Goal: Task Accomplishment & Management: Complete application form

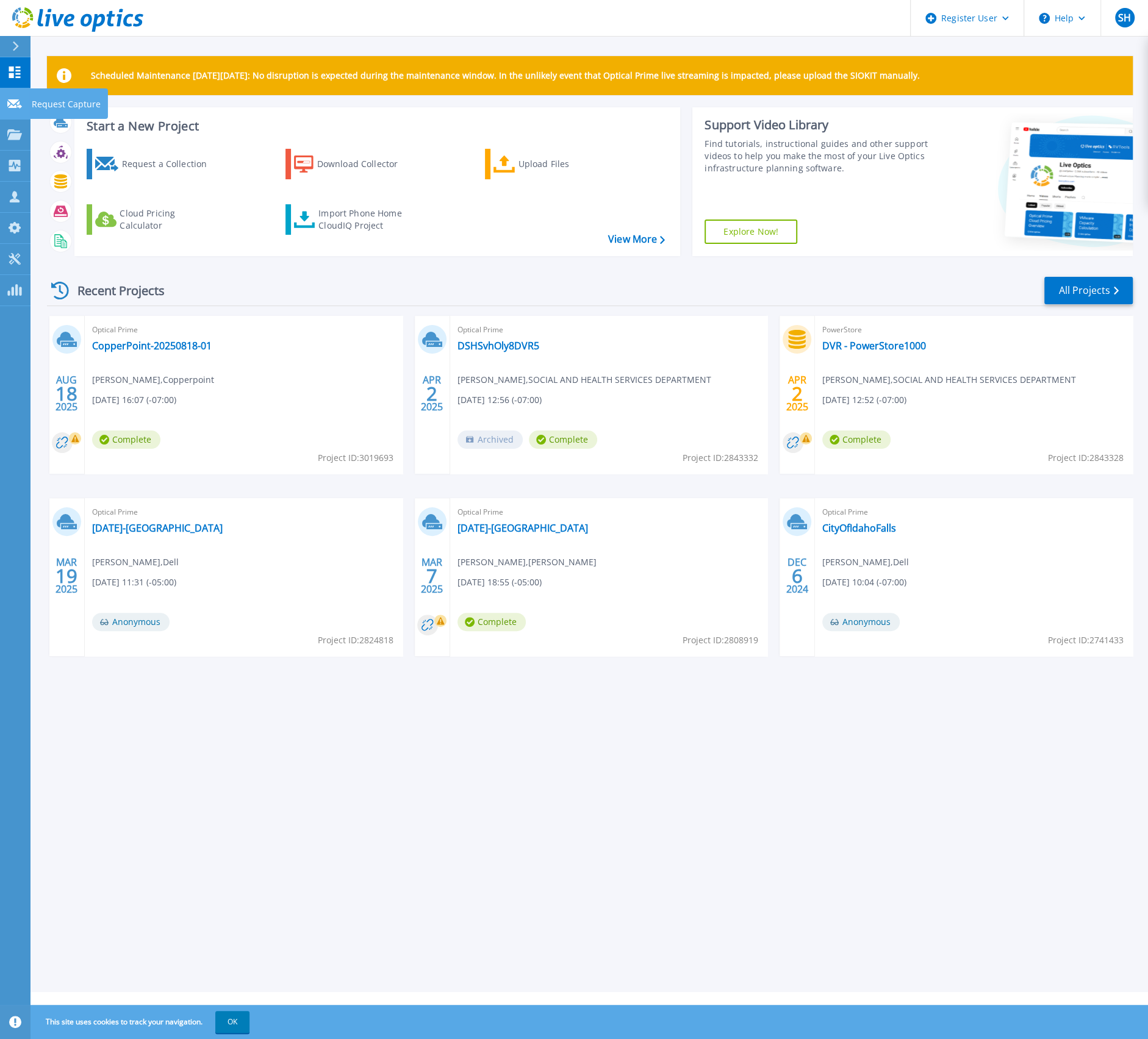
click at [34, 98] on p "Request Capture" at bounding box center [66, 104] width 69 height 32
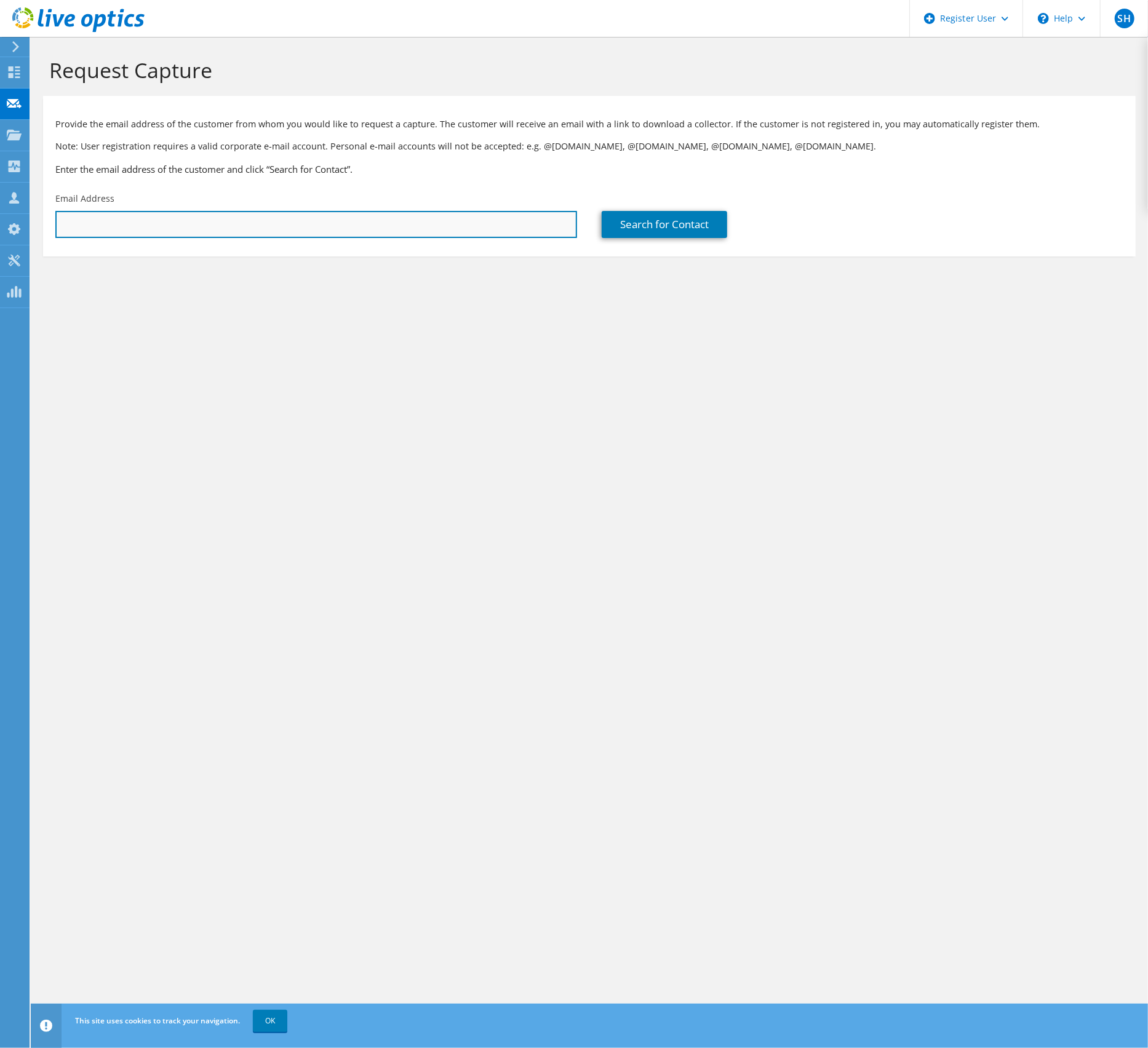
click at [95, 221] on input "text" at bounding box center [316, 225] width 522 height 27
paste input "kyle.hardin@bbna.com"
type input "kyle.hardin@bbna.com"
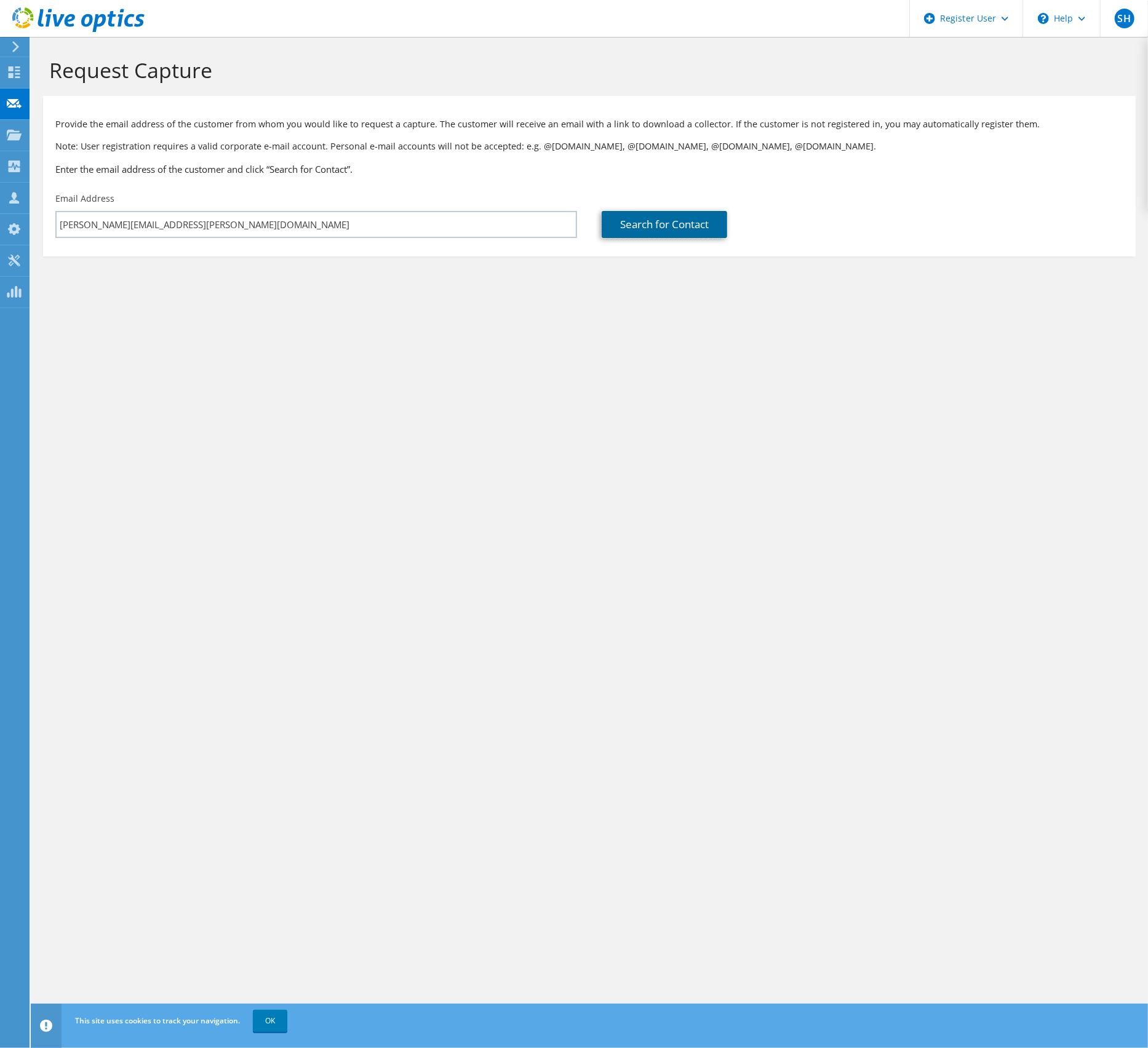
drag, startPoint x: 645, startPoint y: 219, endPoint x: 649, endPoint y: 252, distance: 33.2
click at [644, 220] on link "Search for Contact" at bounding box center [664, 225] width 125 height 27
type input "Petro Card"
type input "Kyle"
type input "Hardin"
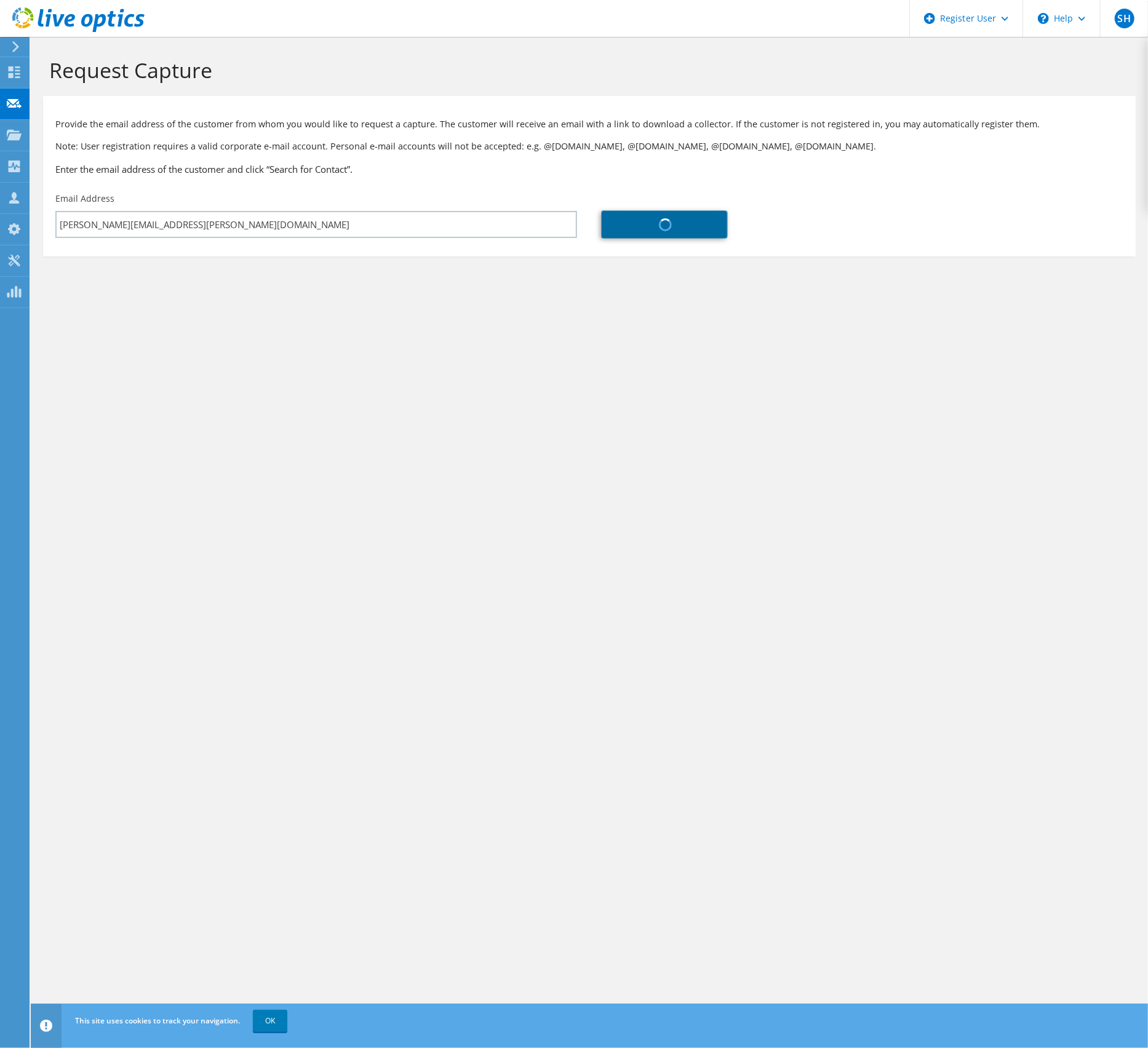
type input "[GEOGRAPHIC_DATA]"
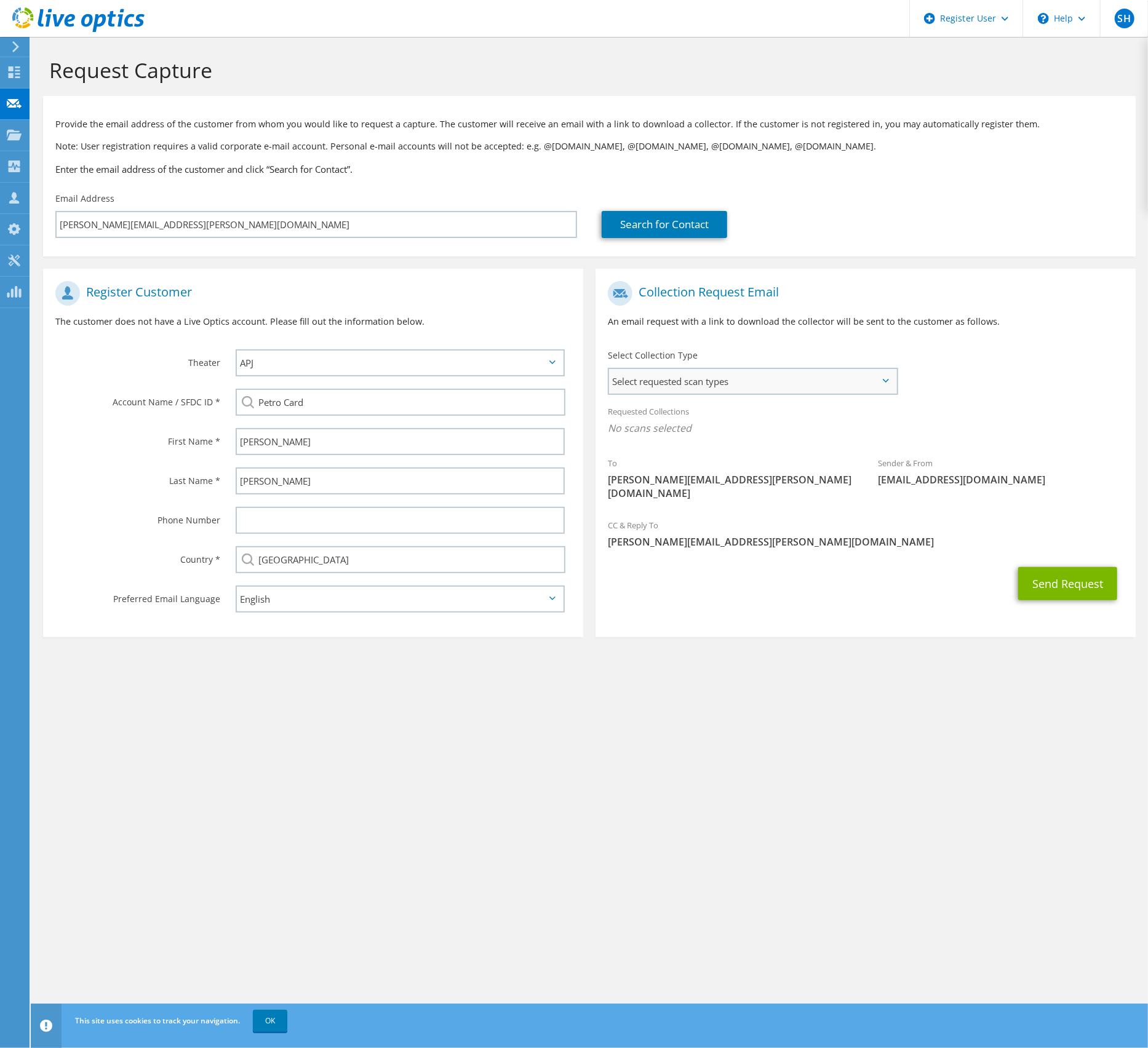
click at [827, 385] on span "Select requested scan types" at bounding box center [752, 381] width 287 height 24
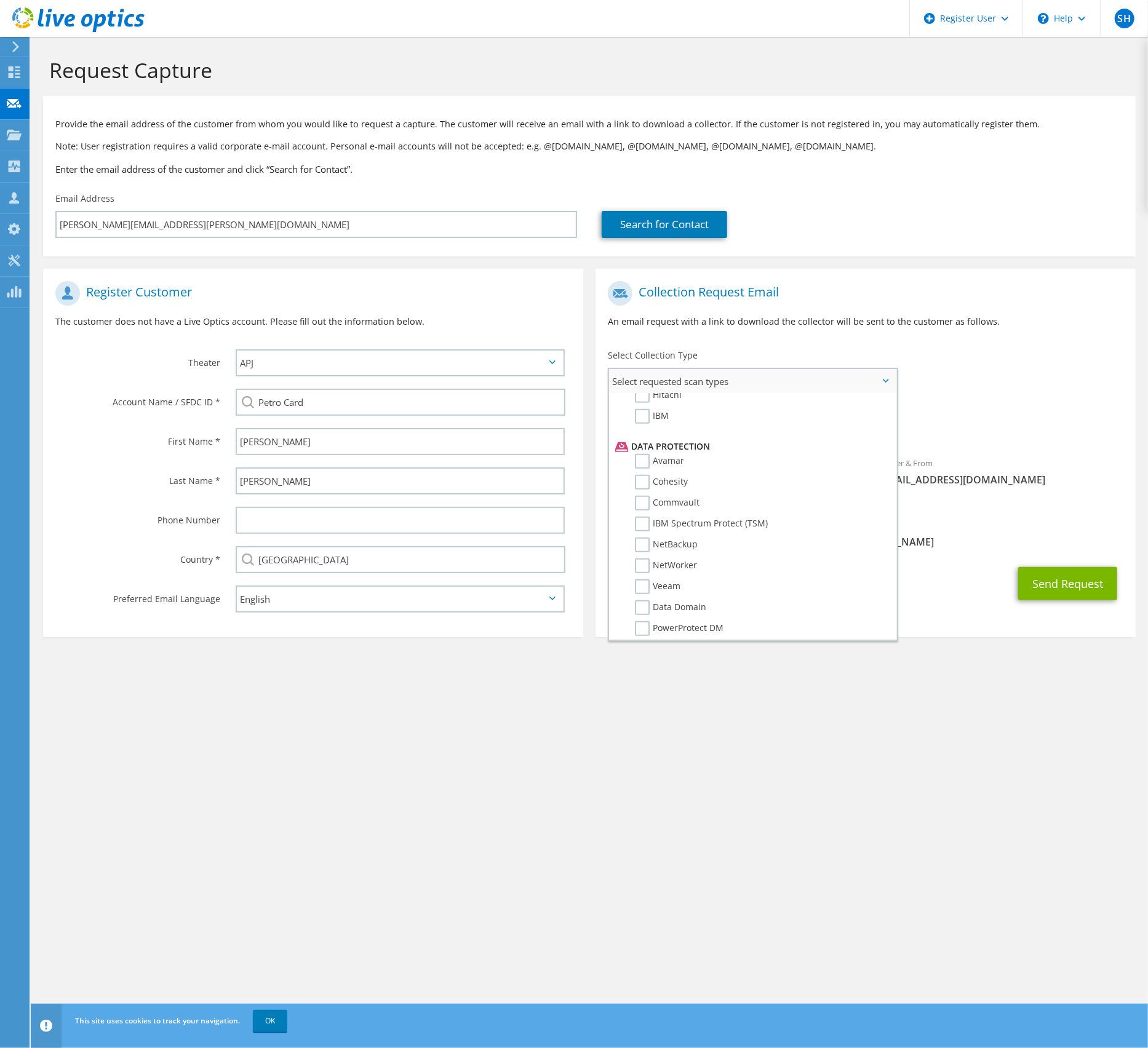
scroll to position [492, 0]
click at [644, 600] on label "Data Domain" at bounding box center [671, 605] width 72 height 15
click at [0, 0] on input "Data Domain" at bounding box center [0, 0] width 0 height 0
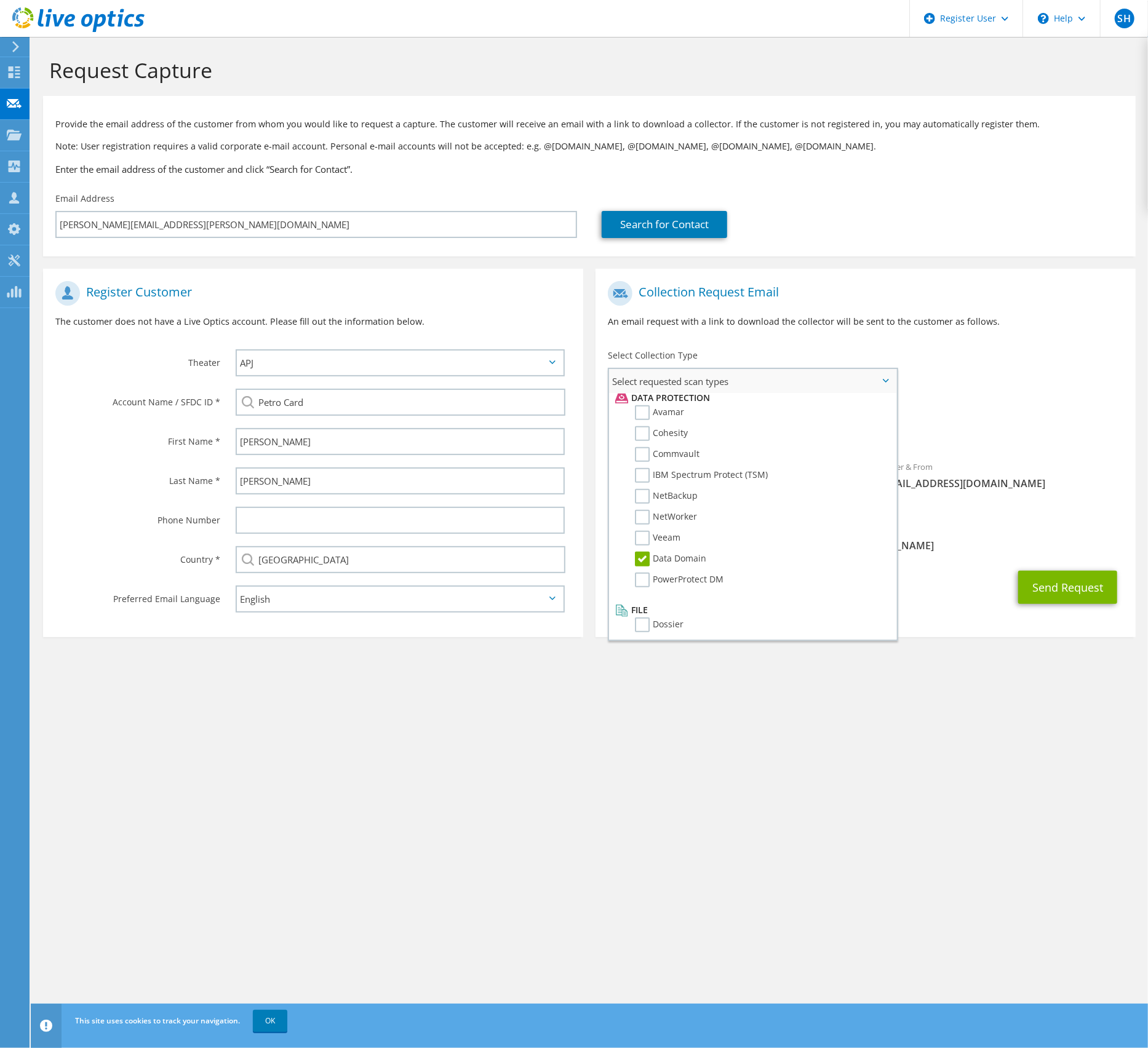
scroll to position [539, 0]
click at [1077, 575] on button "Send Request" at bounding box center [1068, 588] width 99 height 33
